Goal: Transaction & Acquisition: Purchase product/service

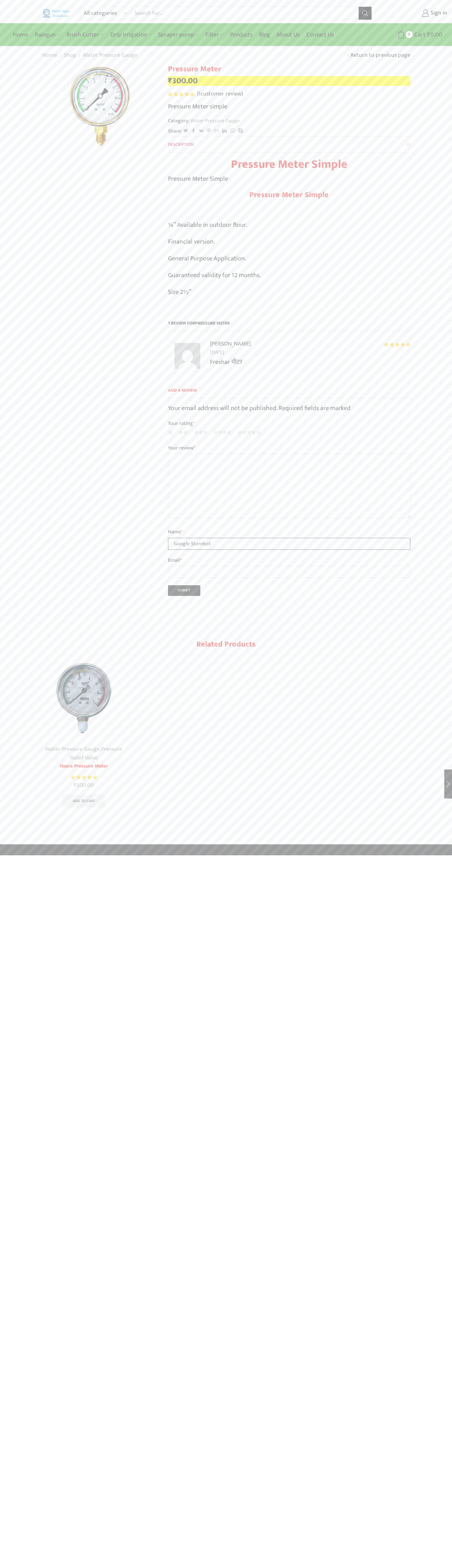
type input "Google Storebot"
click at [194, 32] on link "Sprayer pump" at bounding box center [178, 35] width 47 height 15
click at [437, 478] on div "All categories Accessories Air Release Valve Brush Cutter Domestic Use Drip Irr…" at bounding box center [226, 422] width 452 height 844
click at [111, 855] on html "All categories Accessories Air Release Valve Brush Cutter Domestic Use Drip Irr…" at bounding box center [226, 427] width 452 height 855
click at [14, 220] on div "All categories Accessories Air Release Valve Brush Cutter Domestic Use Drip Irr…" at bounding box center [226, 422] width 452 height 844
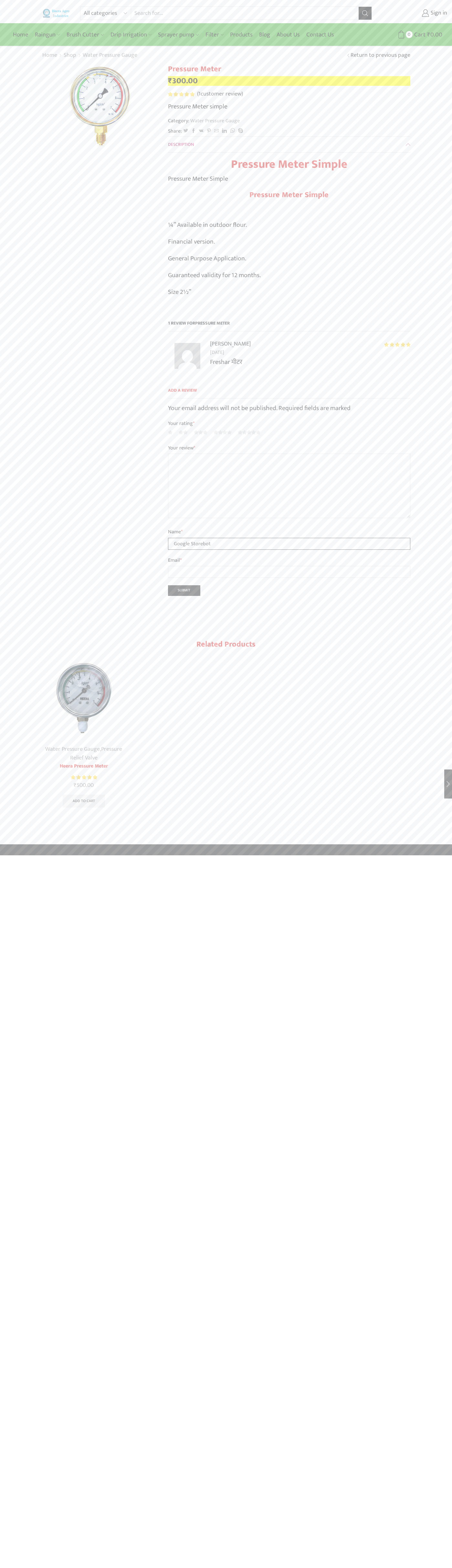
type input "Google Storebot"
click at [414, 13] on link "Sign in" at bounding box center [414, 13] width 66 height 12
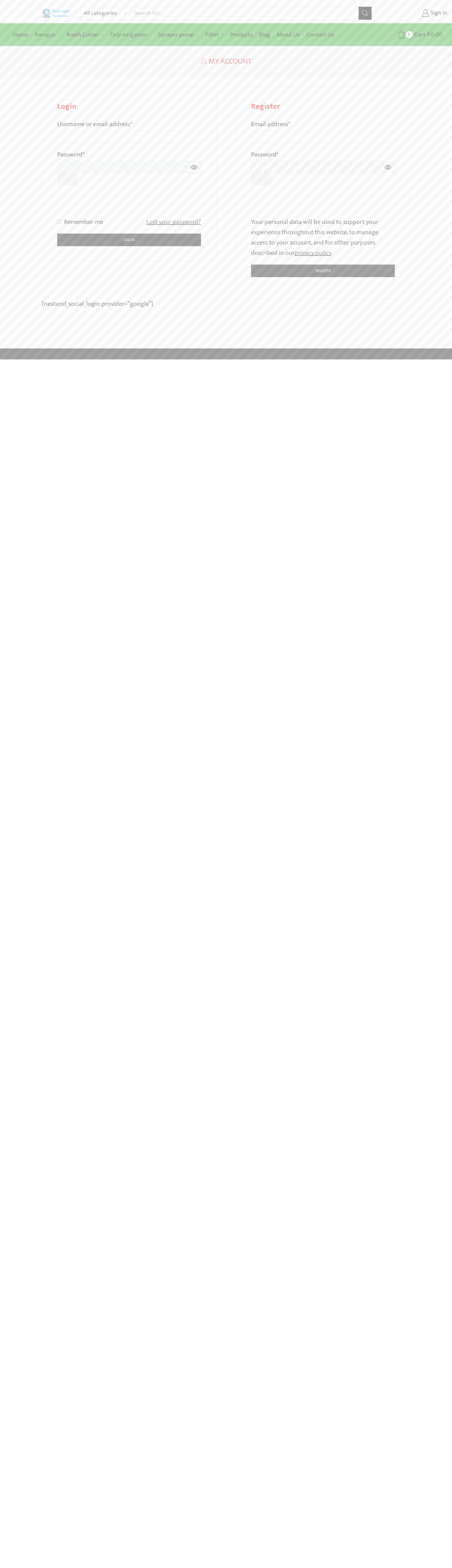
click at [200, 192] on div at bounding box center [129, 204] width 144 height 25
click at [323, 131] on input "Email address *" at bounding box center [323, 137] width 144 height 12
click at [330, 212] on div at bounding box center [226, 784] width 452 height 1568
